Goal: Check status

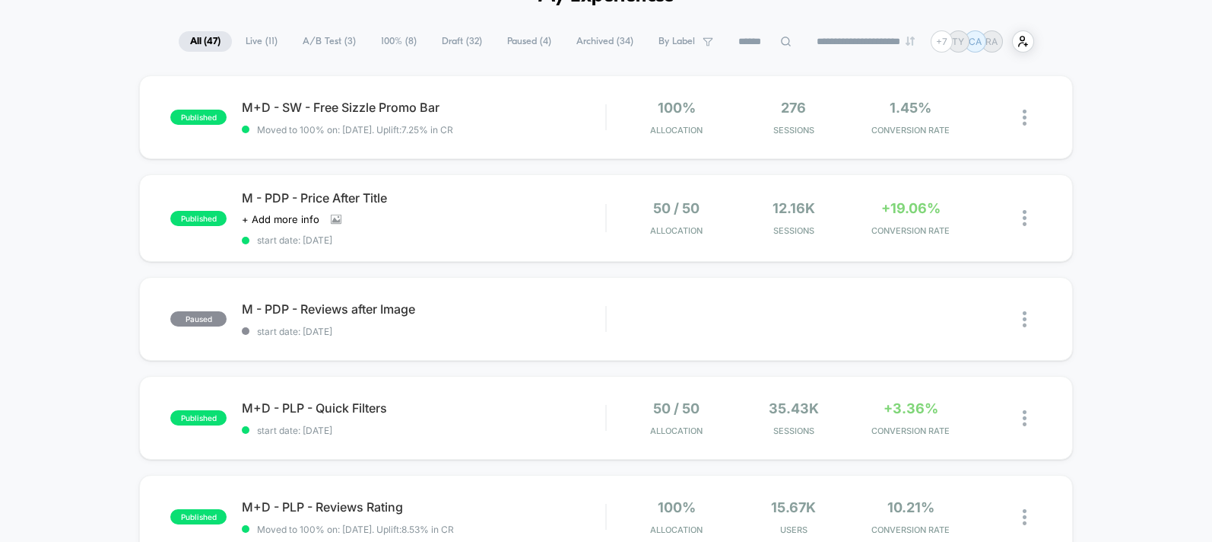
scroll to position [109, 0]
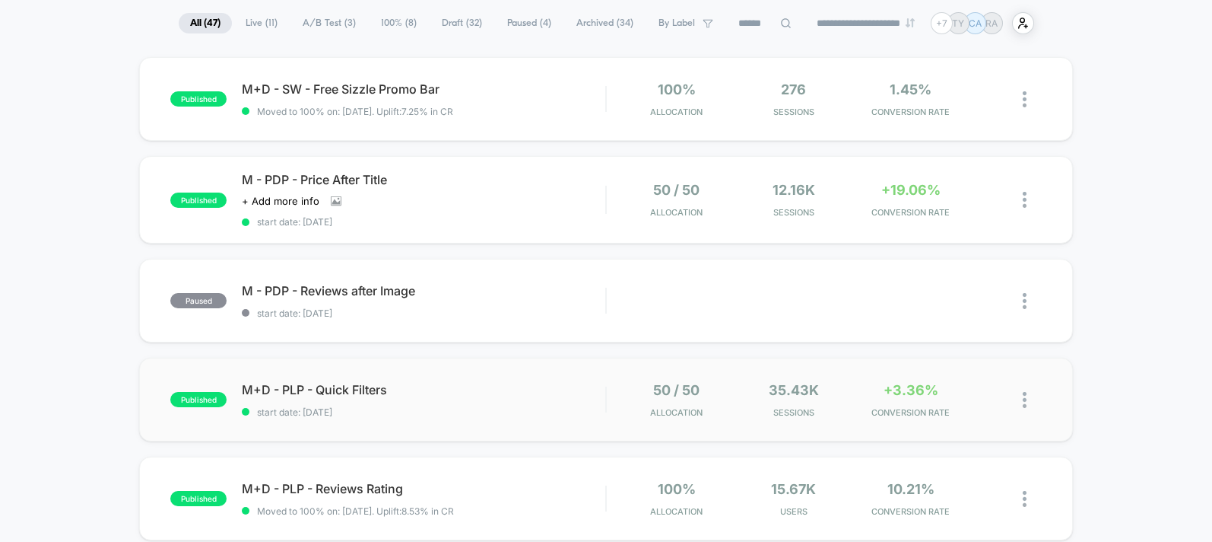
click at [465, 380] on div "published M+D - PLP - Quick Filters start date: [DATE] 50 / 50 Allocation 35.43…" at bounding box center [605, 400] width 933 height 84
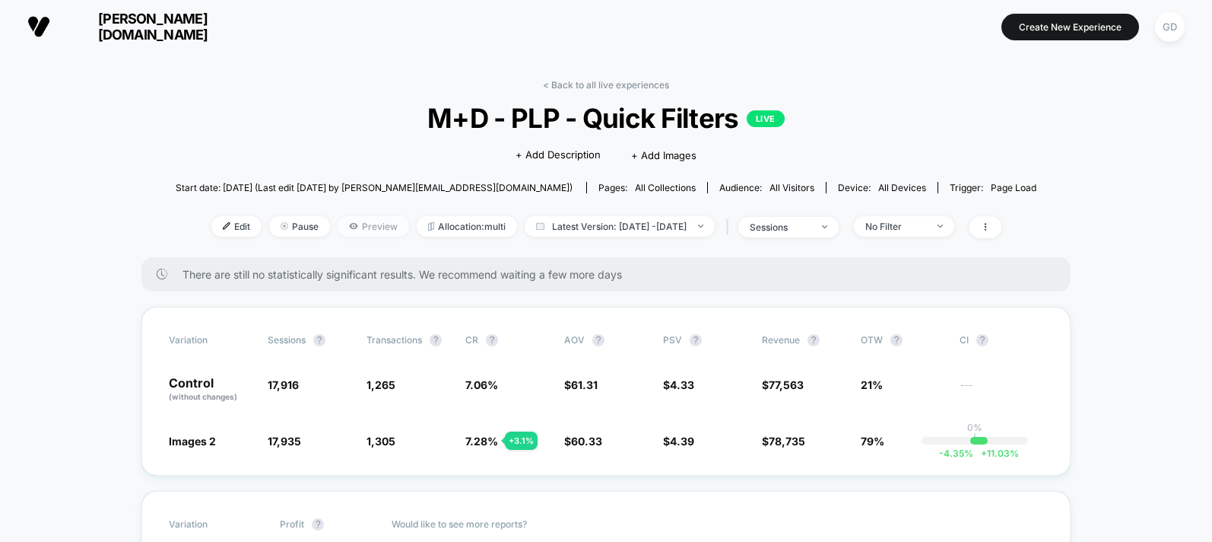
click at [338, 223] on span "Preview" at bounding box center [374, 226] width 72 height 21
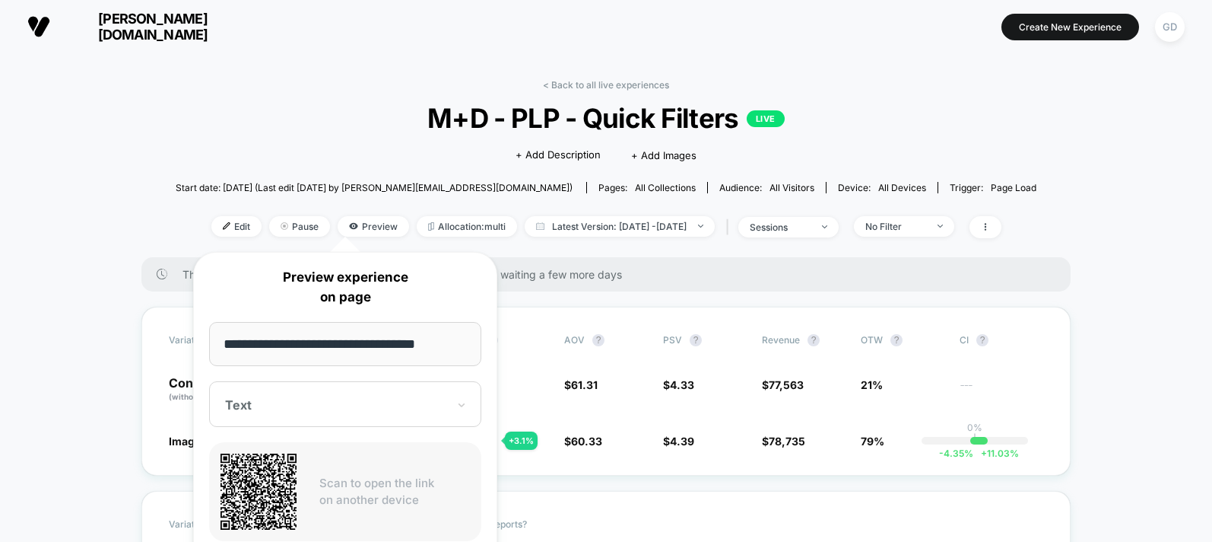
drag, startPoint x: 446, startPoint y: 347, endPoint x: 259, endPoint y: 322, distance: 188.0
click at [259, 322] on input "**********" at bounding box center [345, 344] width 272 height 44
click at [450, 106] on span "M+D - PLP - Quick Filters LIVE" at bounding box center [606, 118] width 774 height 32
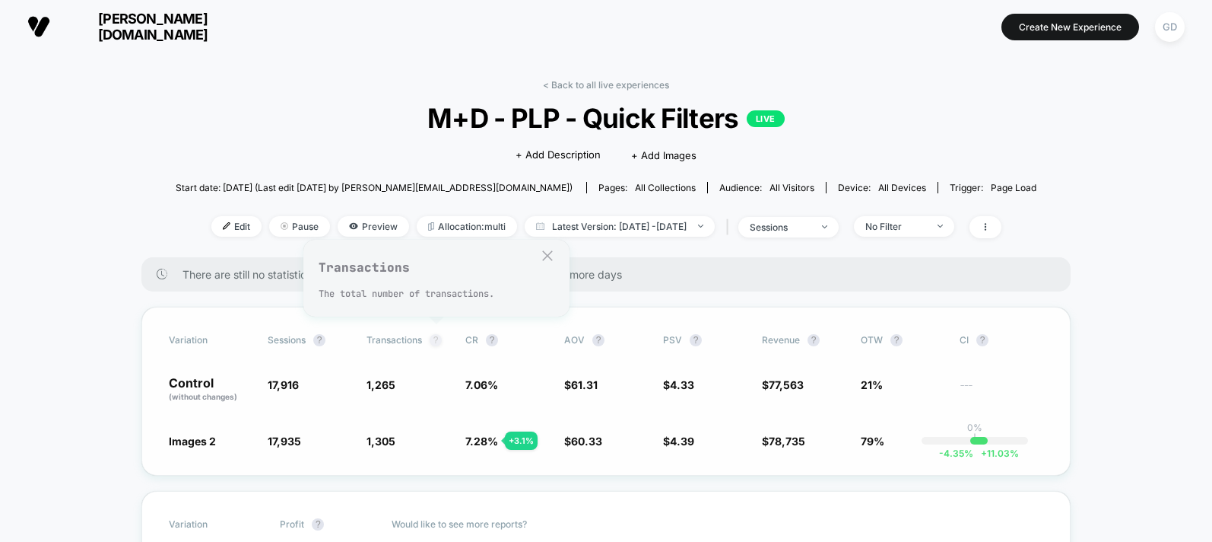
scroll to position [20, 0]
